Goal: Find specific page/section

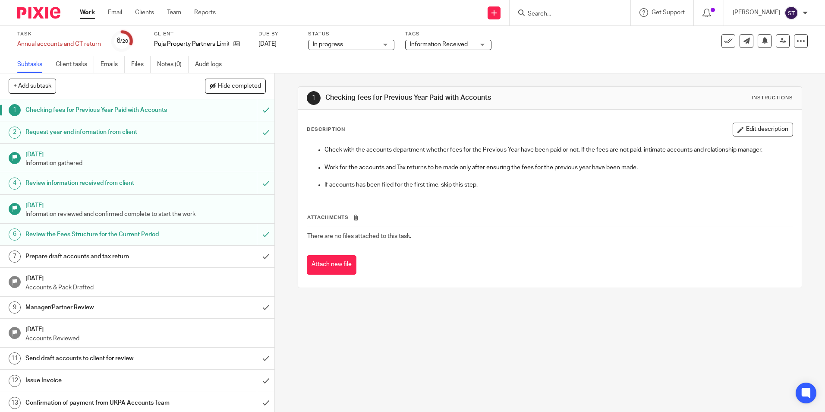
click at [537, 11] on input "Search" at bounding box center [566, 14] width 78 height 8
click at [532, 13] on input "Search" at bounding box center [566, 14] width 78 height 8
type input "w"
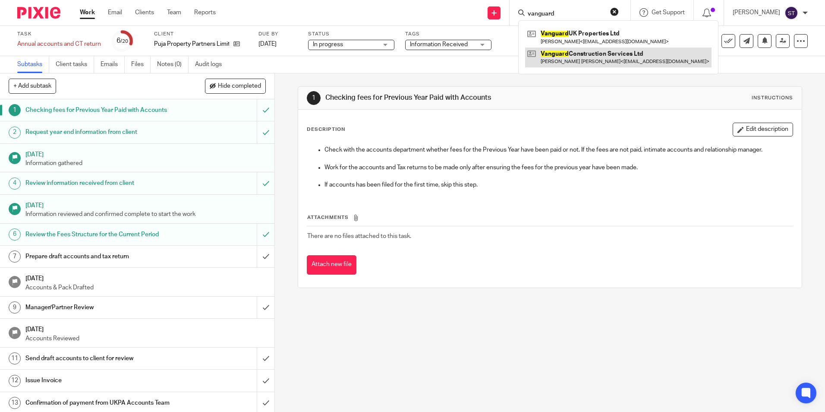
type input "vanguard"
click at [85, 14] on link "Work" at bounding box center [87, 12] width 15 height 9
